Goal: Transaction & Acquisition: Obtain resource

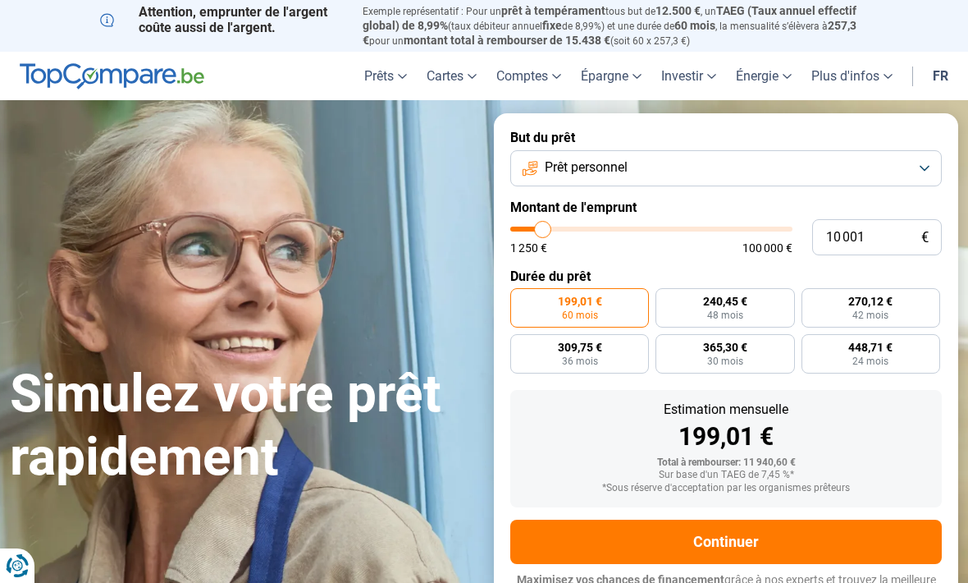
click at [925, 162] on button "Prêt personnel" at bounding box center [726, 168] width 432 height 36
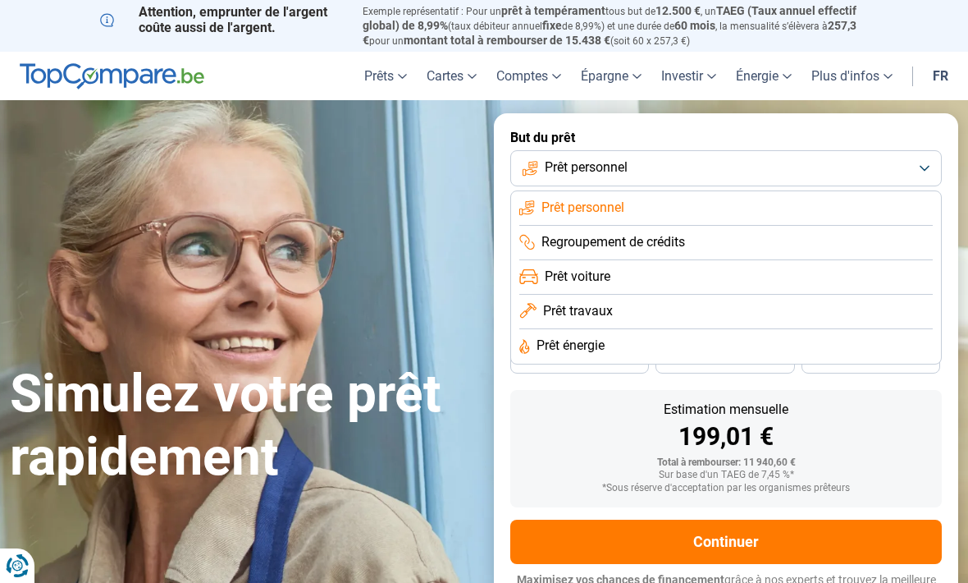
click at [925, 162] on button "Prêt personnel" at bounding box center [726, 168] width 432 height 36
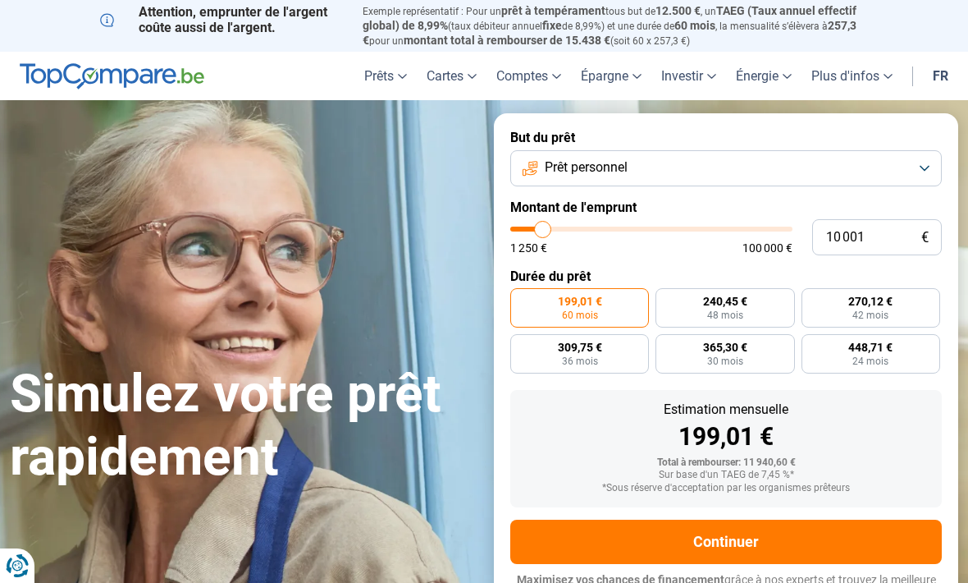
type input "7 000"
type input "7000"
type input "6 250"
type input "6250"
type input "5 500"
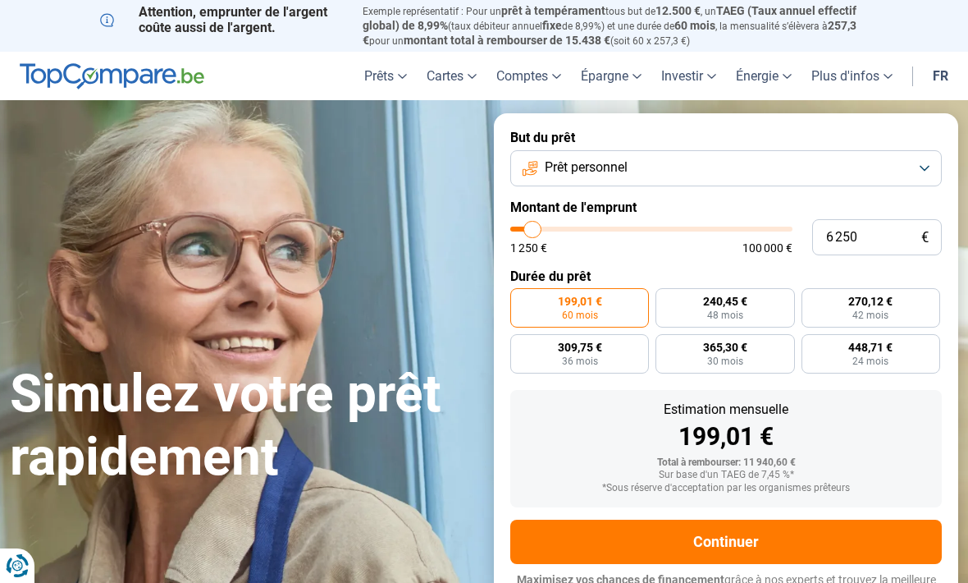
type input "5500"
type input "4 750"
type input "4750"
type input "4 250"
type input "4250"
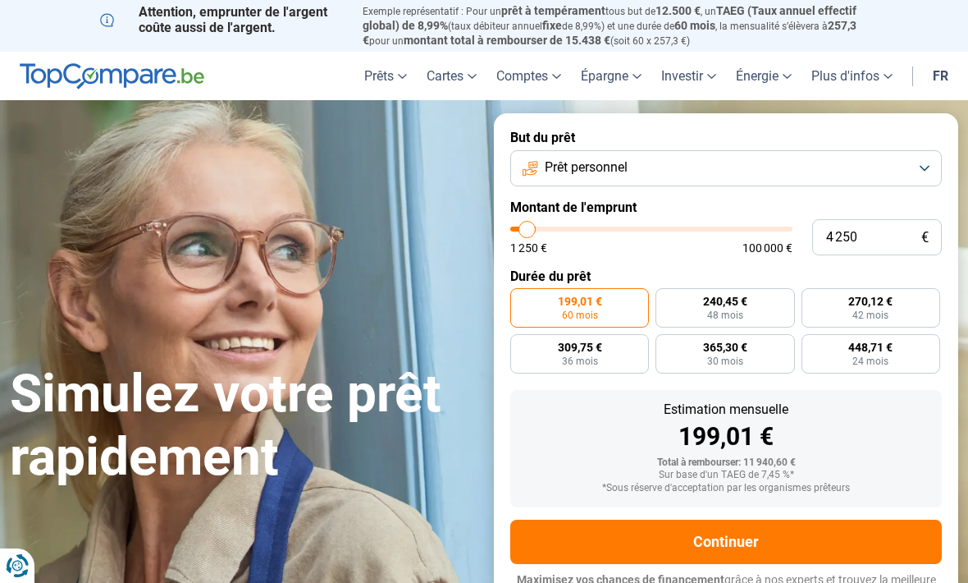
type input "3 250"
type input "3250"
type input "3 000"
type input "3000"
type input "2 750"
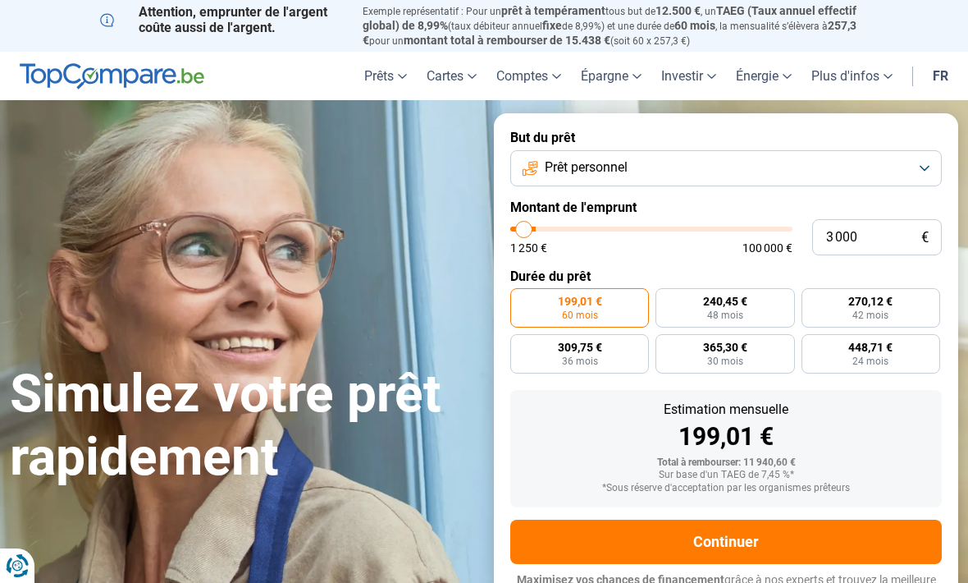
type input "2750"
type input "2 250"
type input "2250"
radio input "true"
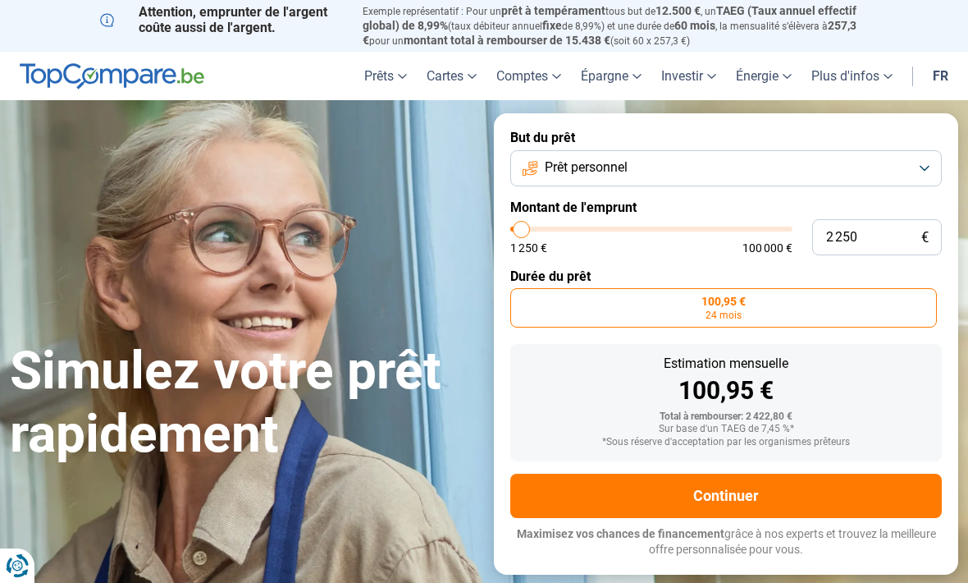
type input "12250"
click at [549, 226] on input "range" at bounding box center [651, 228] width 282 height 5
type input "12 250"
radio input "false"
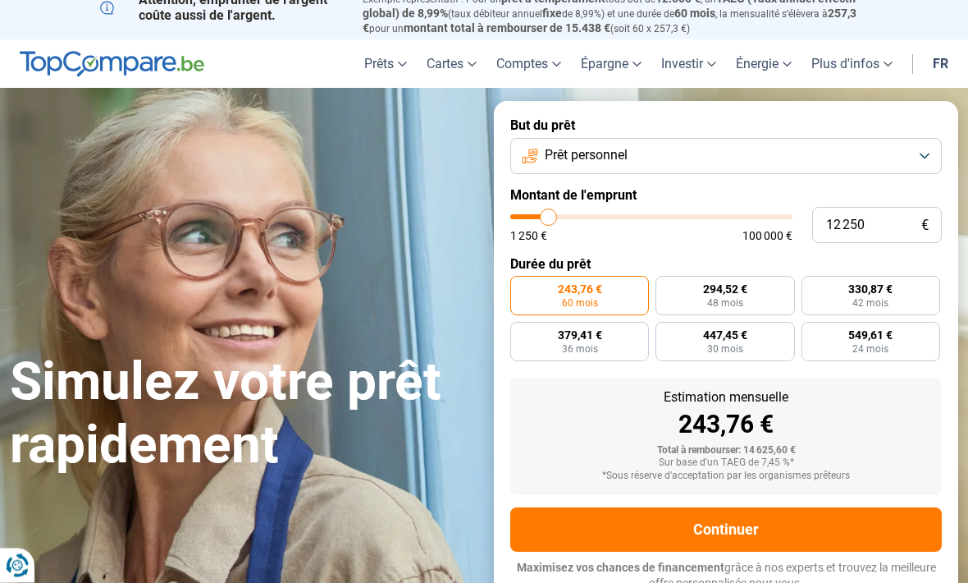
scroll to position [13, 0]
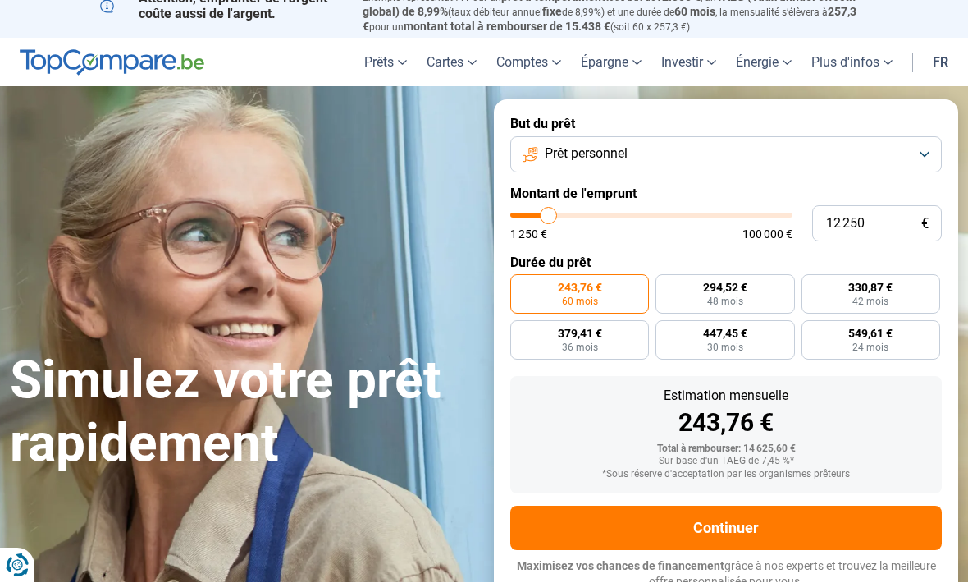
type input "11 250"
type input "11250"
type input "11 000"
type input "11000"
type input "10 750"
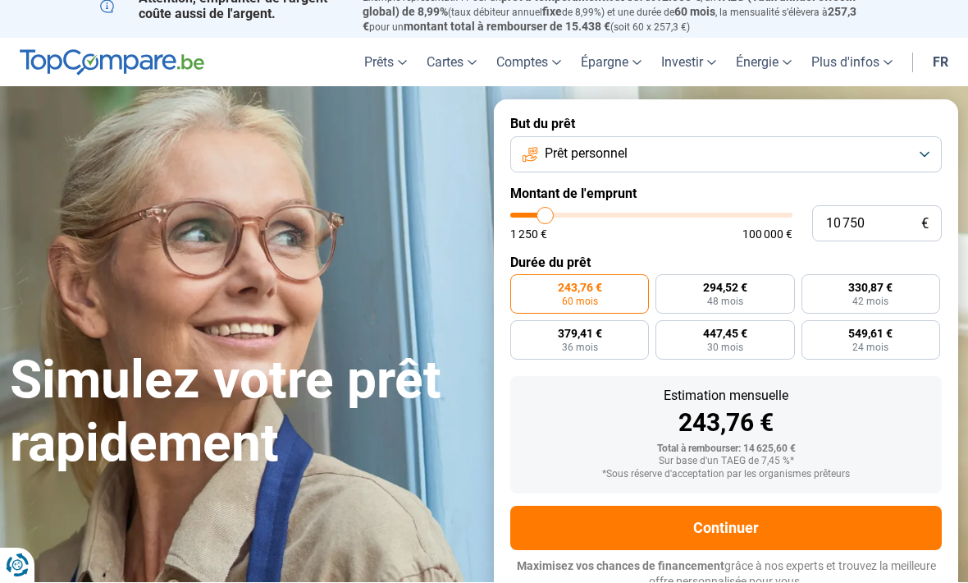
type input "10750"
type input "10 250"
type input "10250"
type input "10 000"
type input "10000"
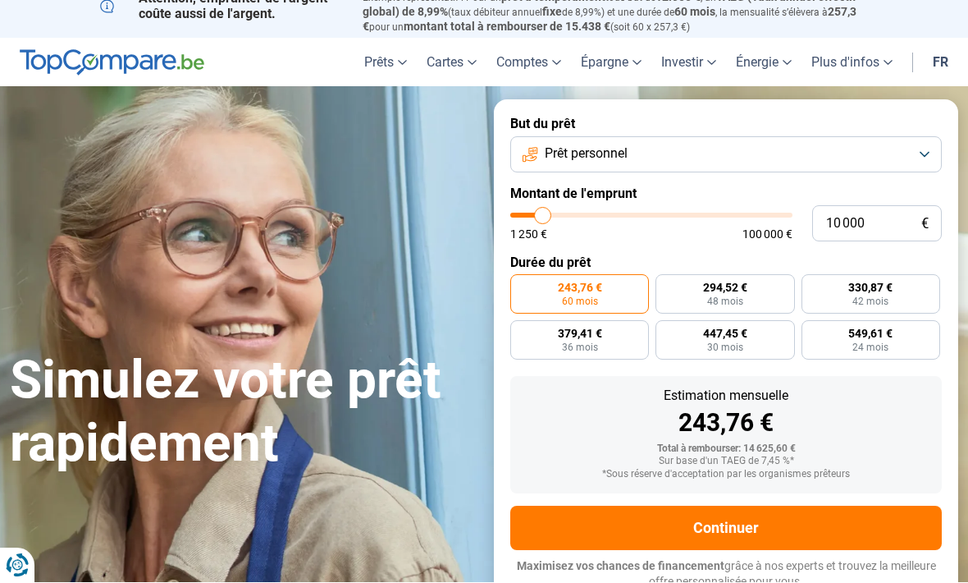
scroll to position [14, 0]
type input "9 750"
type input "9750"
type input "9 500"
type input "9500"
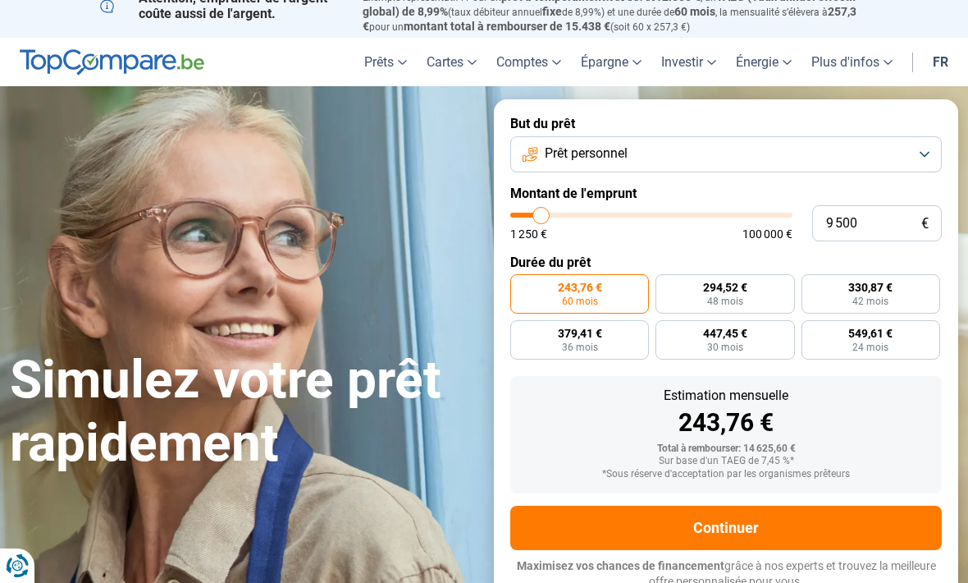
type input "9 000"
type input "9000"
type input "8 750"
type input "8750"
type input "8 500"
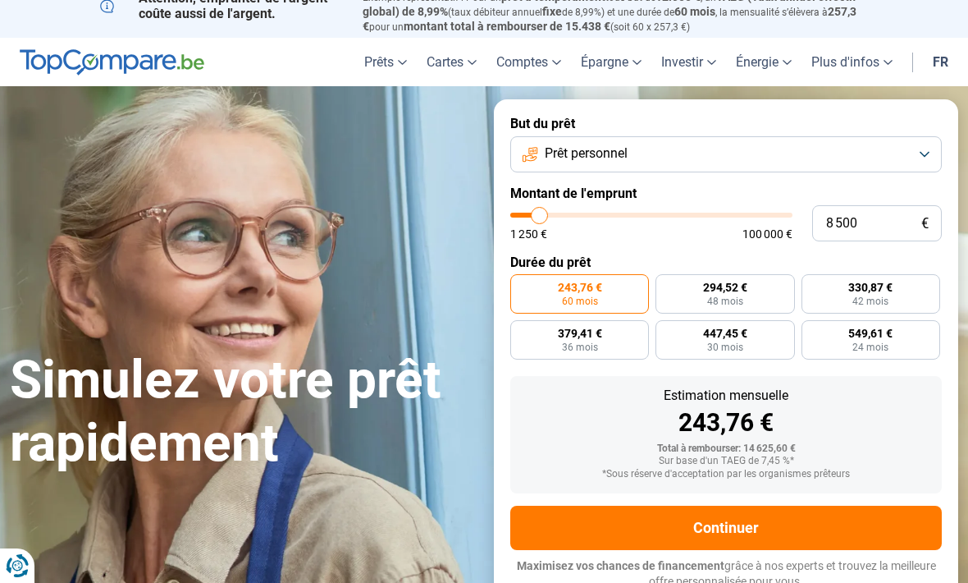
type input "8500"
type input "8 250"
type input "8250"
type input "8 000"
type input "8000"
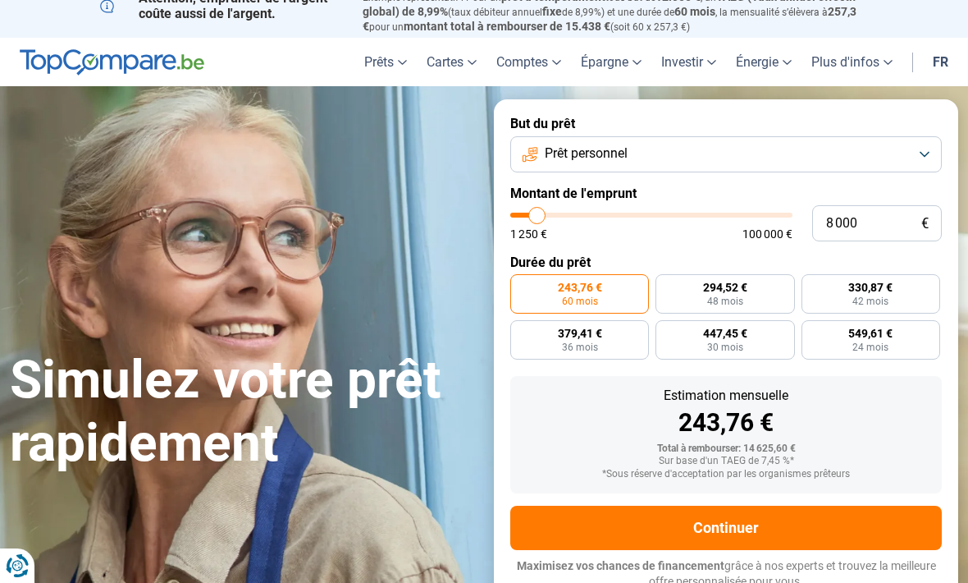
type input "7 500"
type input "7500"
type input "7 250"
type input "7250"
type input "7 000"
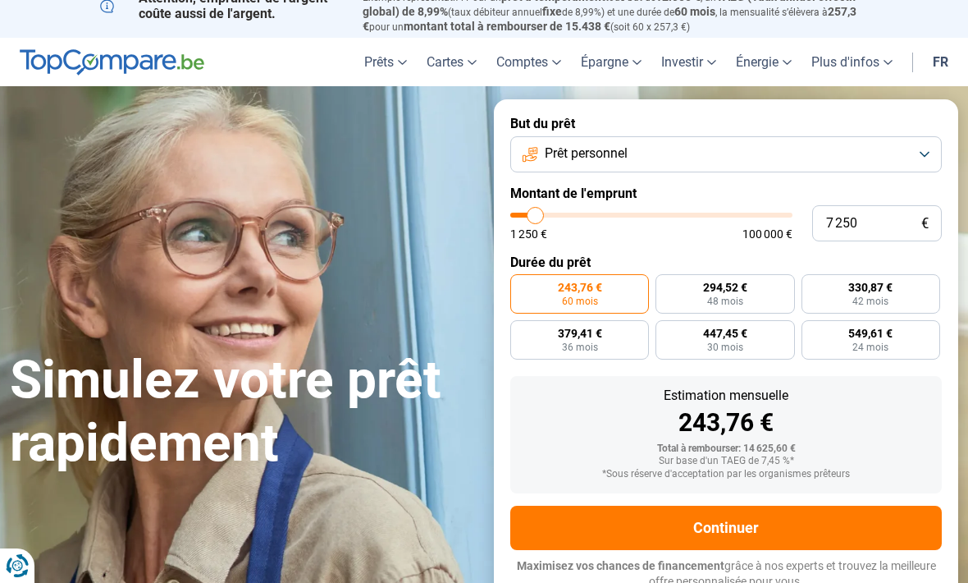
type input "7000"
type input "6 750"
type input "6750"
type input "6 250"
type input "6250"
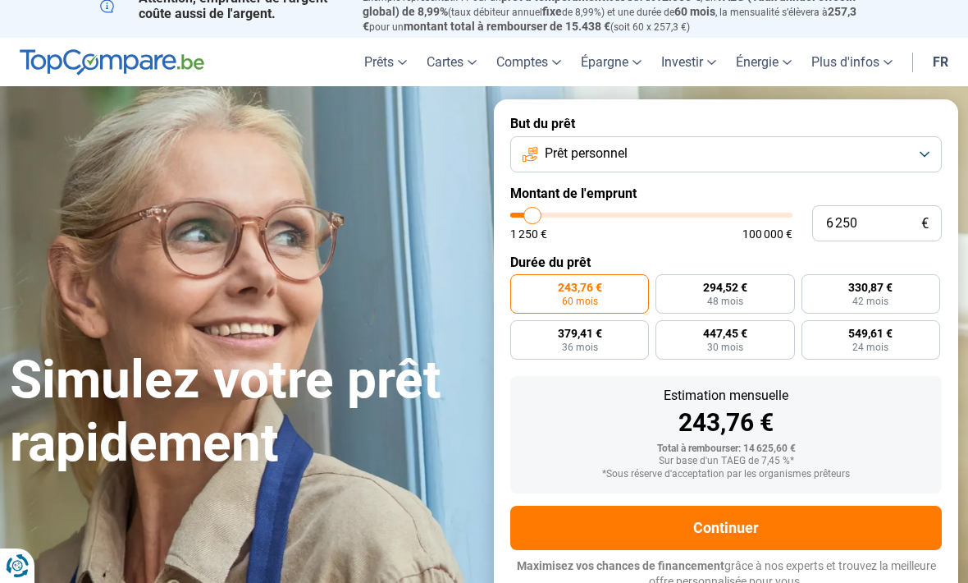
radio input "true"
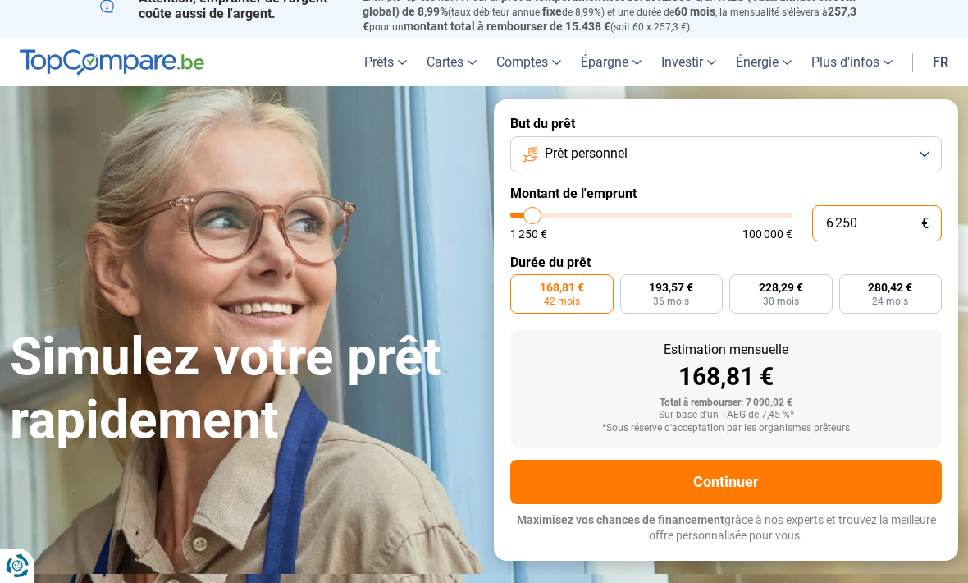
click at [886, 219] on input "6 250" at bounding box center [877, 223] width 130 height 36
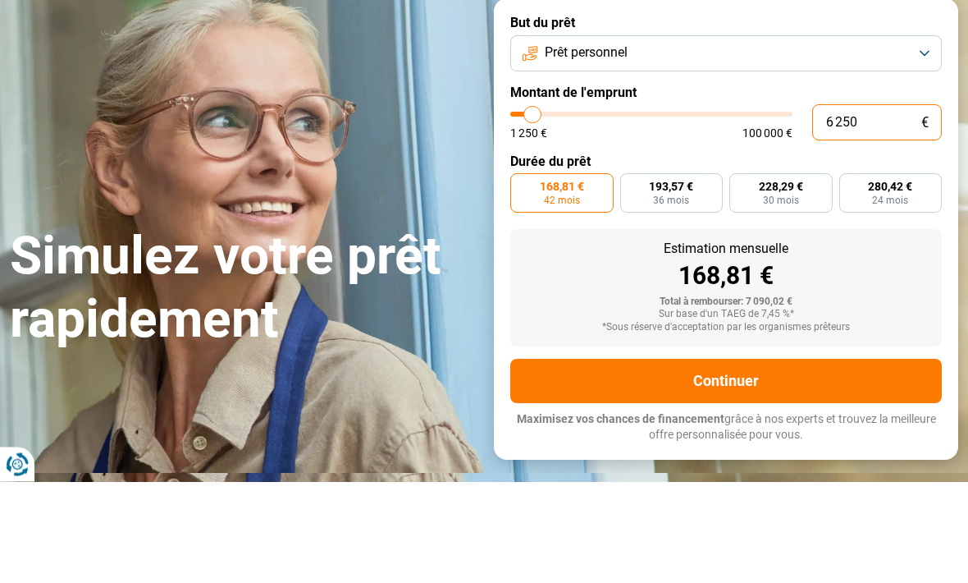
type input "625"
type input "1250"
type input "62"
type input "1250"
type input "6"
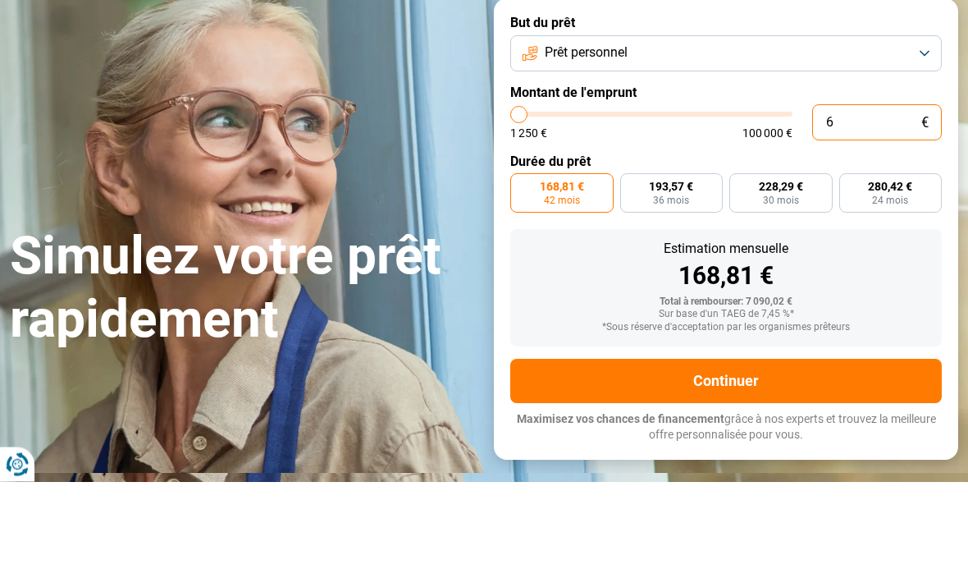
type input "1250"
type input "0"
type input "1250"
type input "2"
type input "1250"
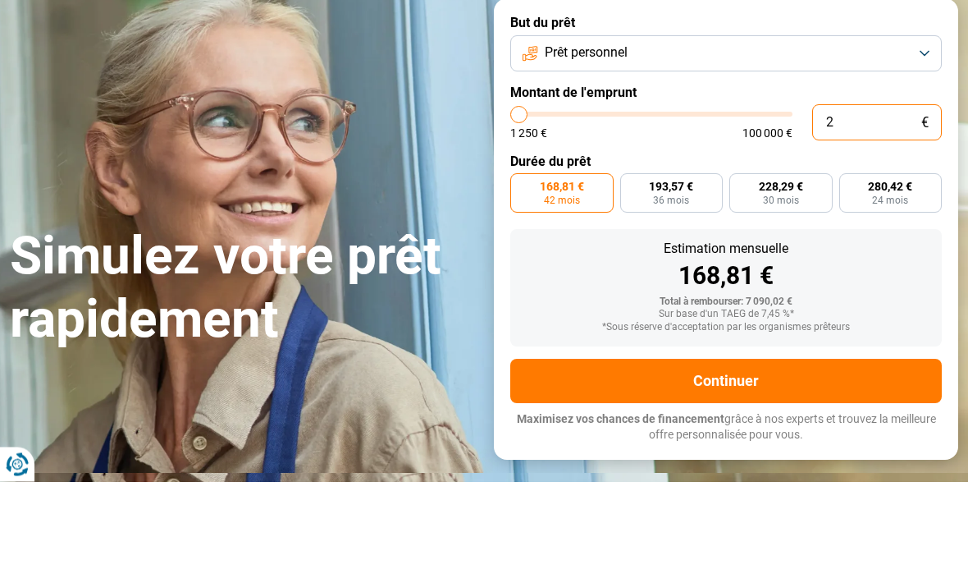
type input "25"
type input "1250"
type input "250"
type input "1250"
type input "2 500"
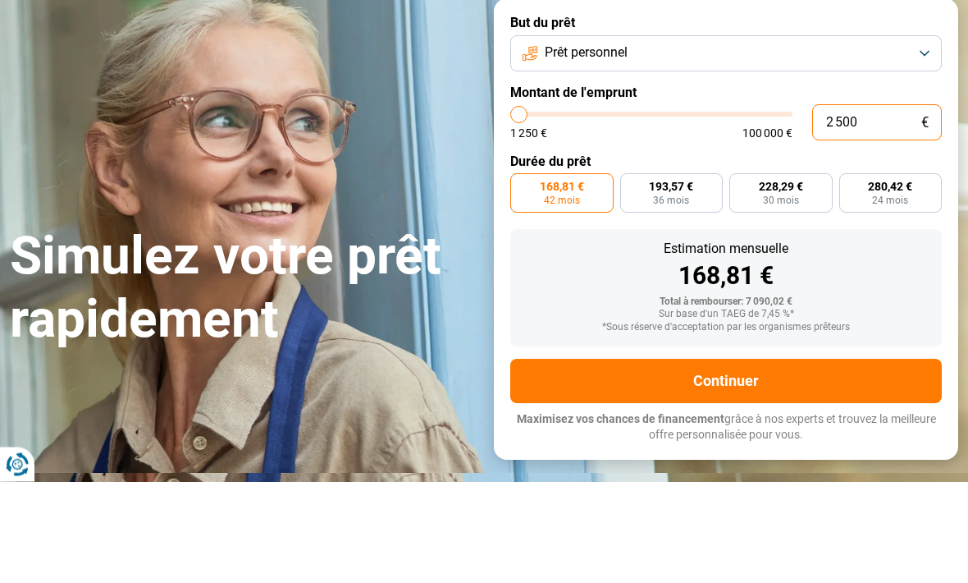
type input "2500"
radio input "true"
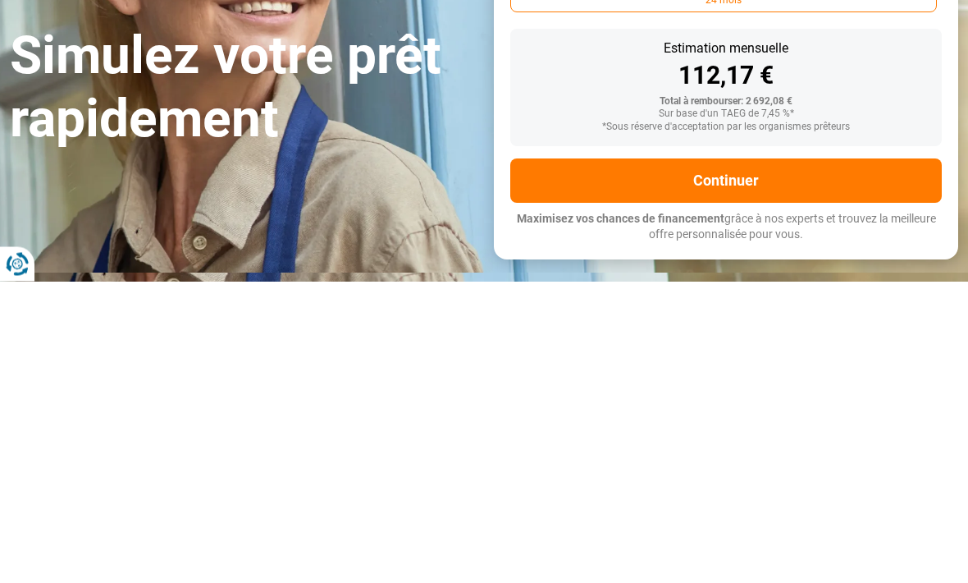
click at [761, 460] on button "Continuer" at bounding box center [726, 482] width 432 height 44
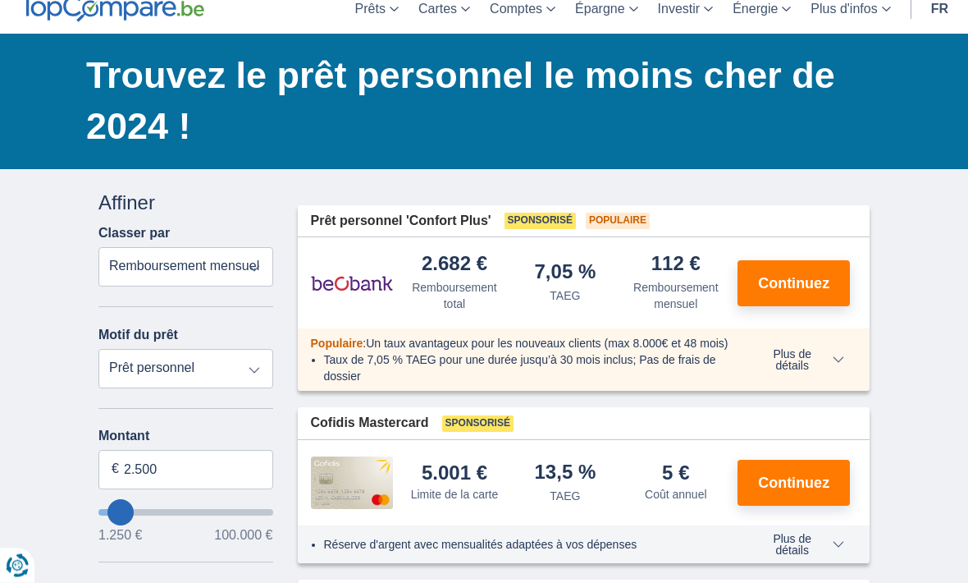
click at [264, 370] on select "Prêt personnel Voiture Moto / vélo Caravane / mobilhome Travaux Energie Rachat …" at bounding box center [185, 369] width 175 height 39
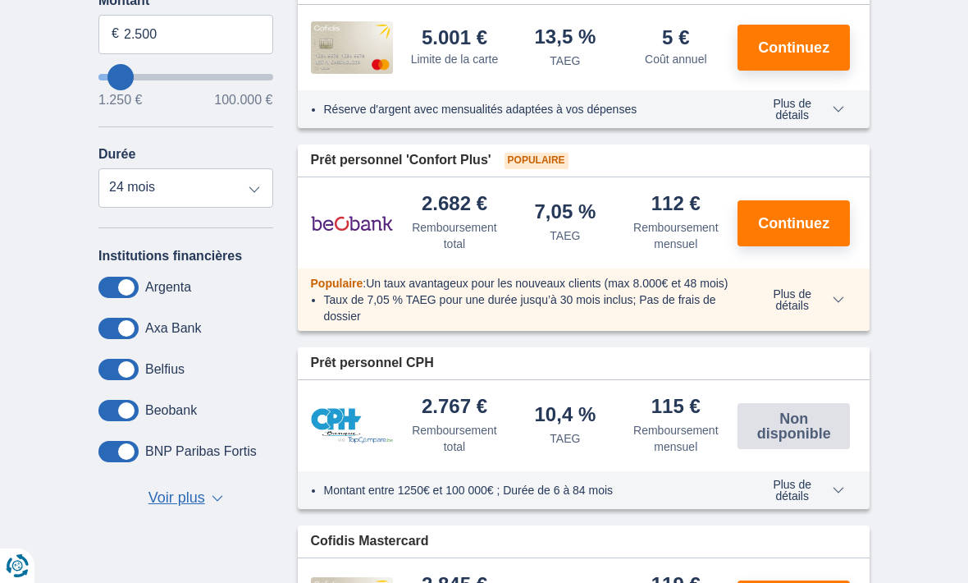
scroll to position [492, 0]
